Goal: Navigation & Orientation: Find specific page/section

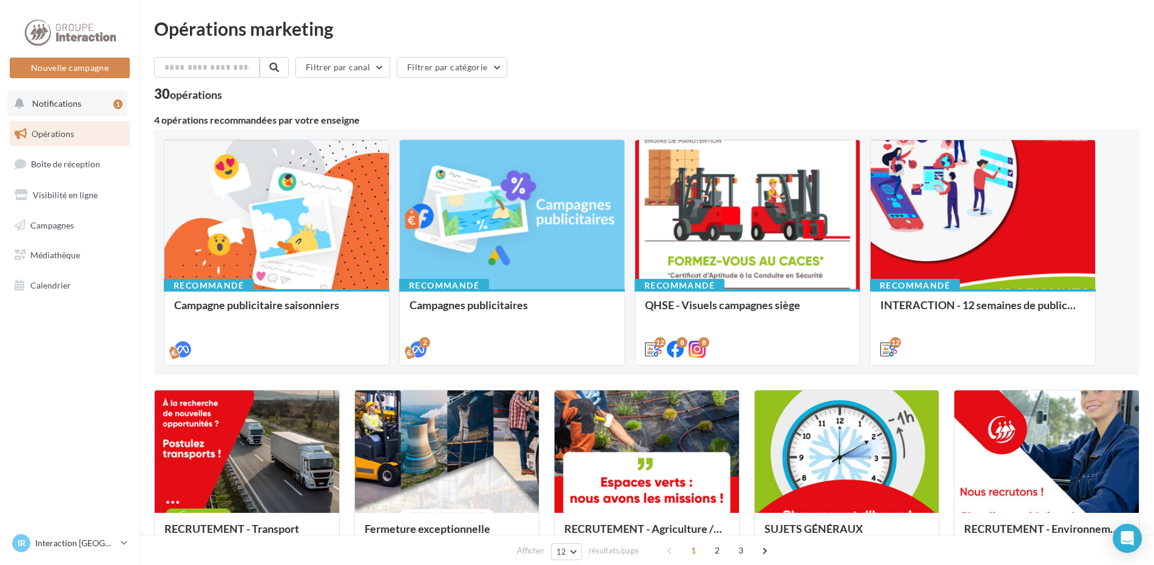
click at [78, 102] on button "Notifications 1" at bounding box center [67, 103] width 120 height 25
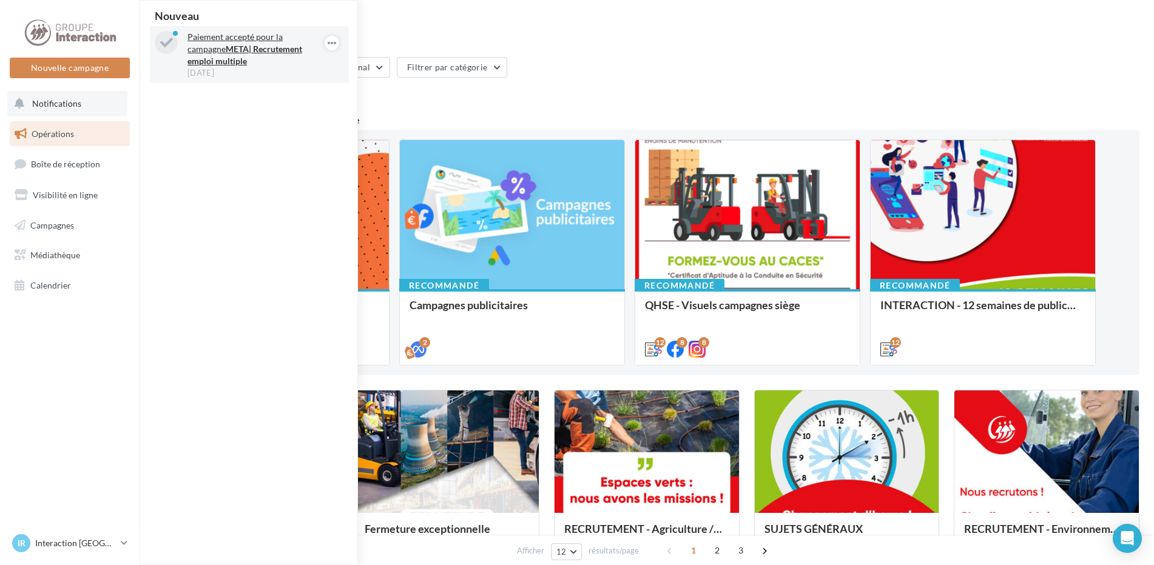
click at [257, 76] on div "[DATE]" at bounding box center [257, 72] width 141 height 11
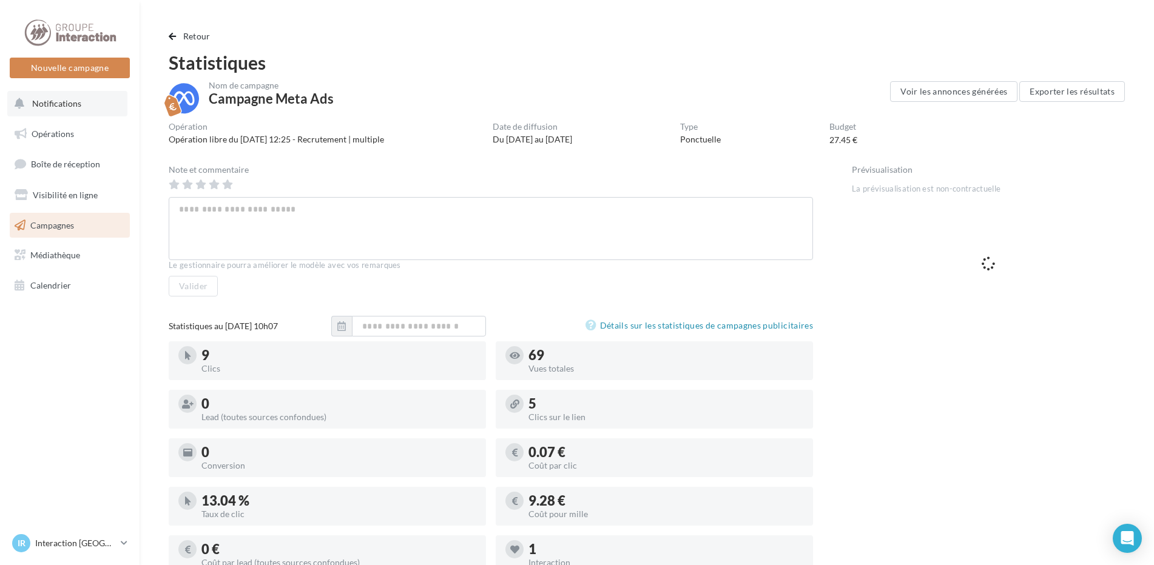
click at [68, 111] on button "Notifications" at bounding box center [67, 103] width 120 height 25
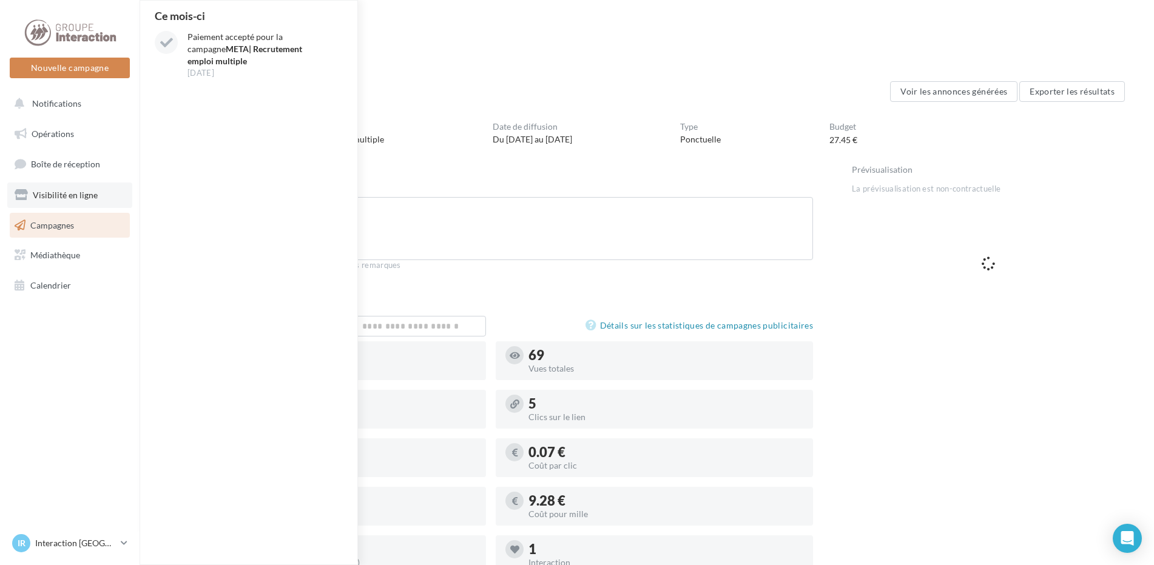
click at [73, 192] on span "Visibilité en ligne" at bounding box center [65, 195] width 65 height 10
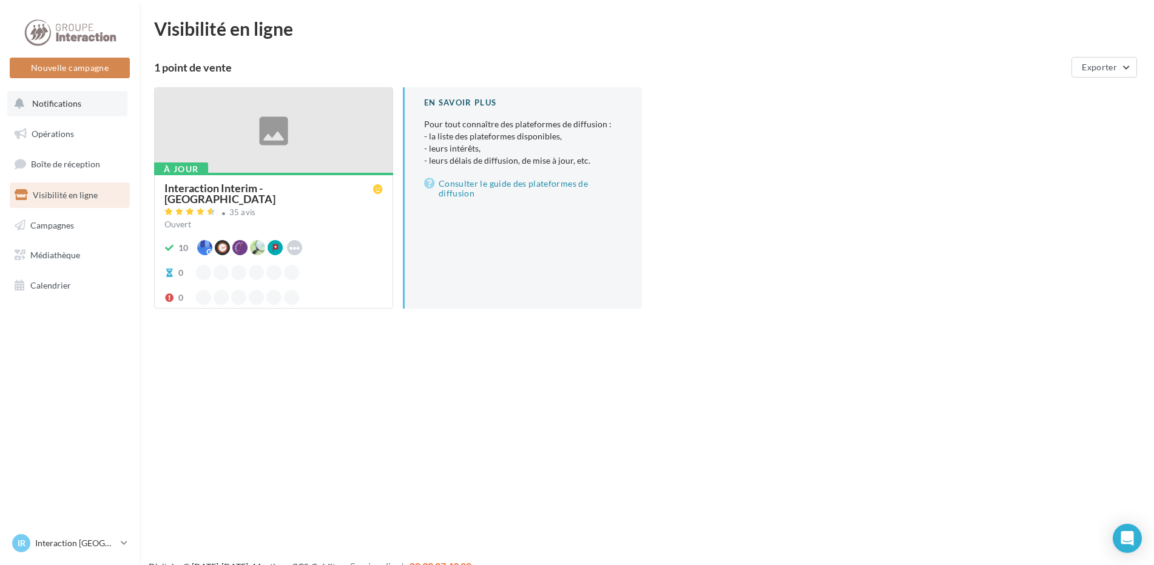
click at [65, 105] on span "Notifications" at bounding box center [56, 103] width 49 height 10
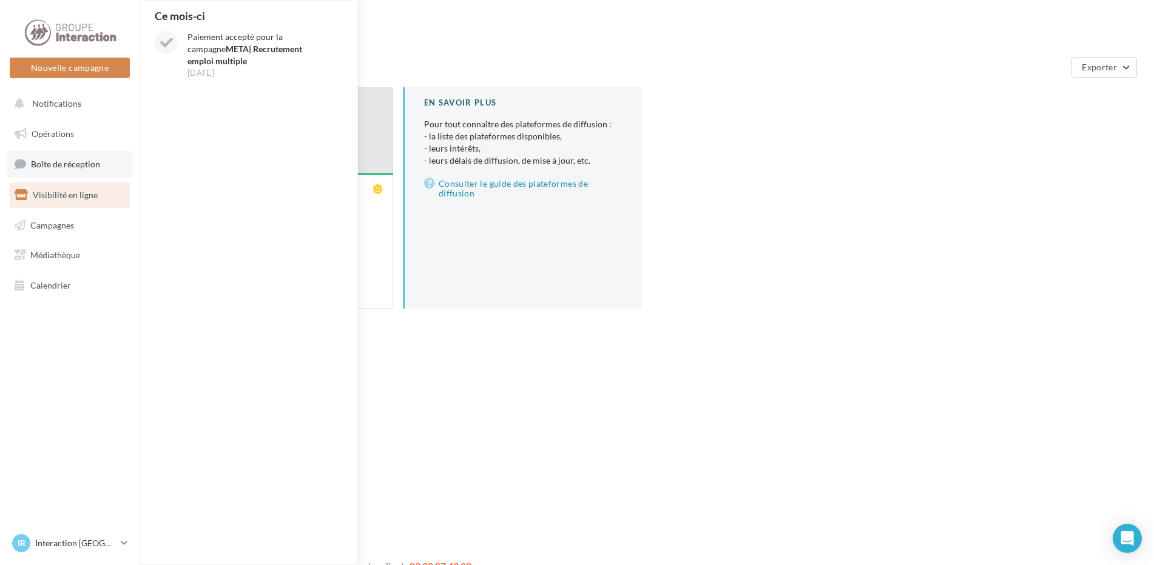
click at [70, 167] on span "Boîte de réception" at bounding box center [65, 164] width 69 height 10
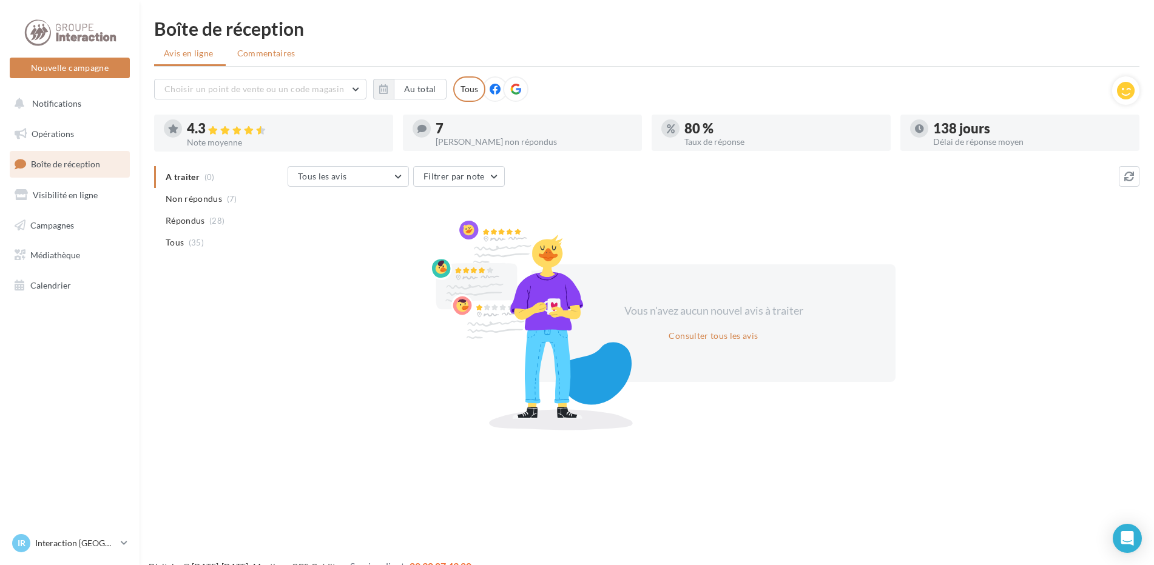
click at [286, 47] on span "Commentaires" at bounding box center [266, 53] width 58 height 12
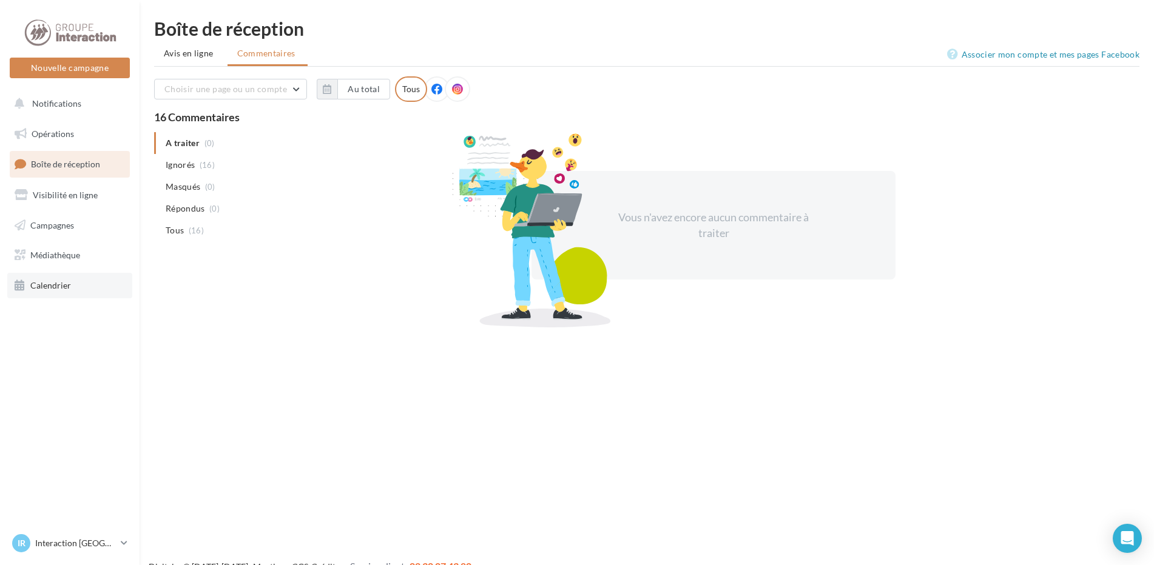
click at [65, 286] on span "Calendrier" at bounding box center [50, 285] width 41 height 10
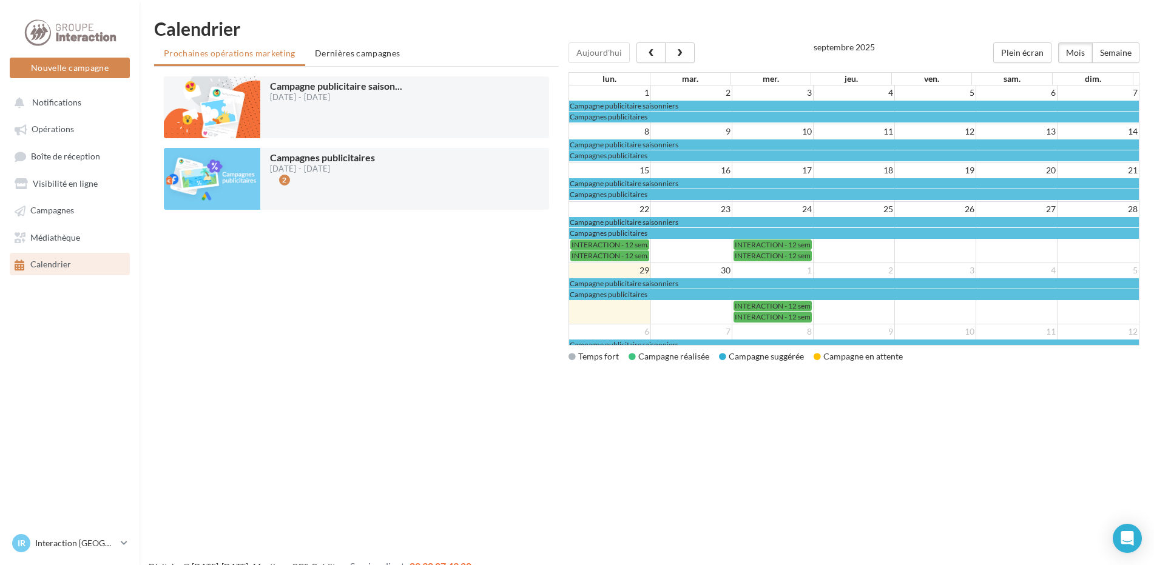
scroll to position [39, 0]
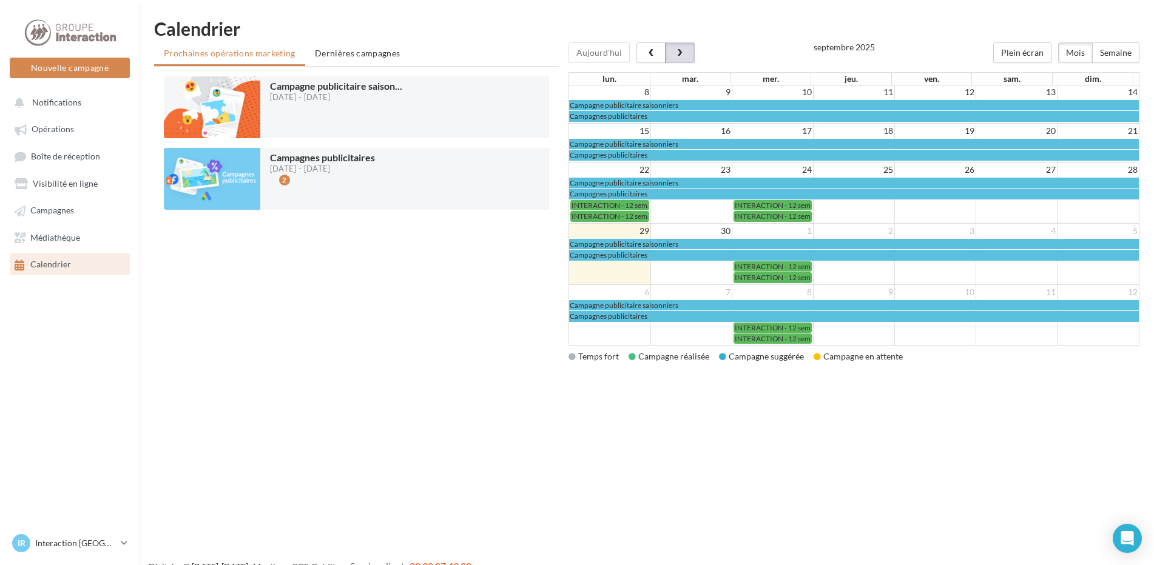
click at [674, 50] on span "button" at bounding box center [679, 53] width 10 height 8
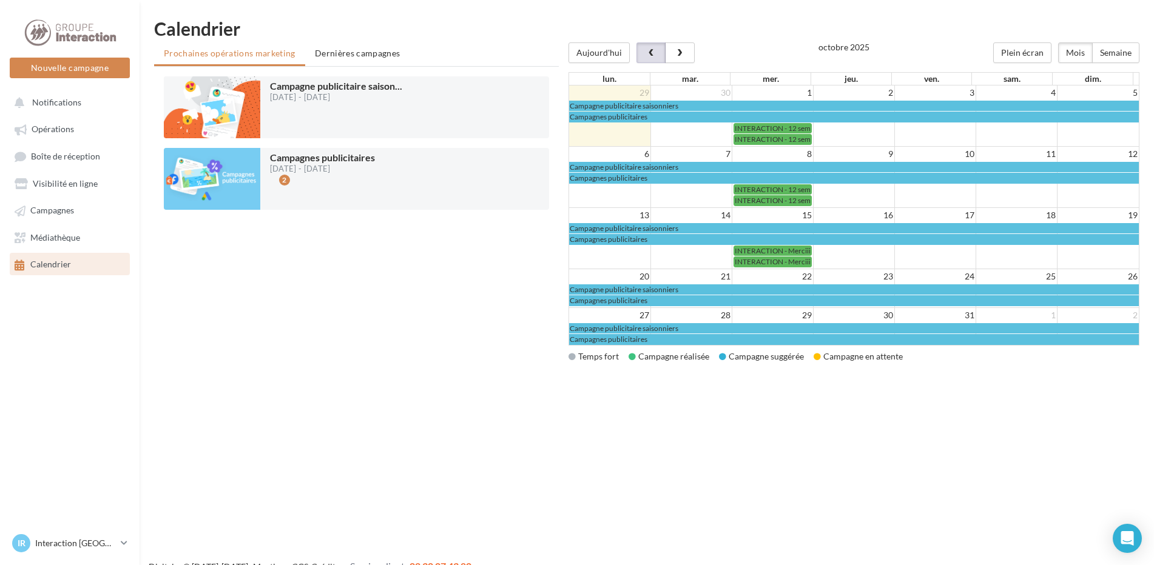
click at [642, 49] on button "button" at bounding box center [650, 52] width 29 height 21
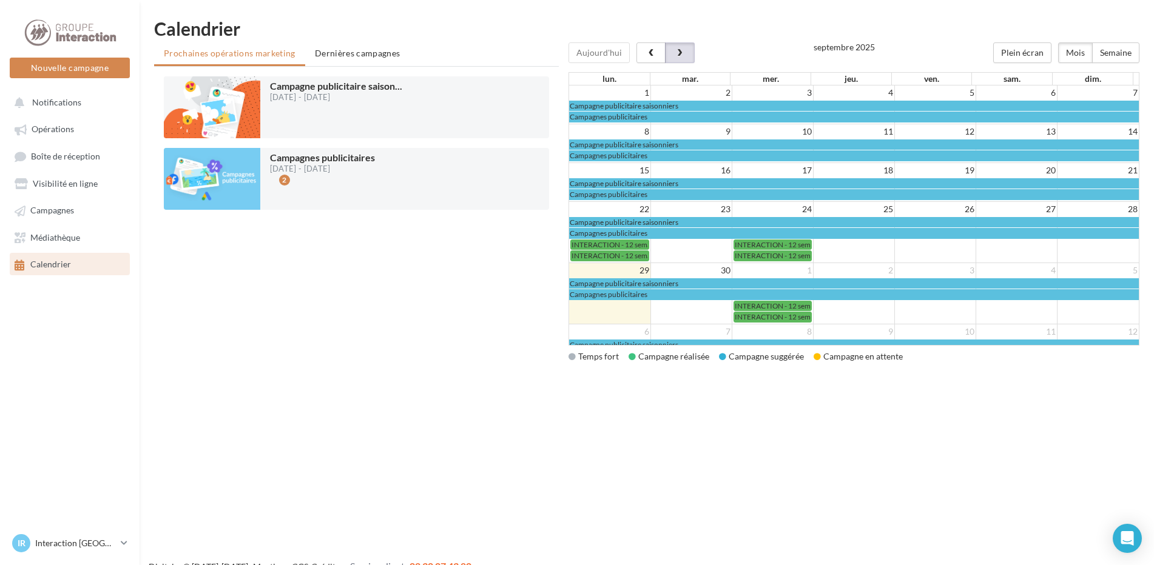
click at [677, 51] on span "button" at bounding box center [679, 53] width 10 height 8
